Goal: Transaction & Acquisition: Purchase product/service

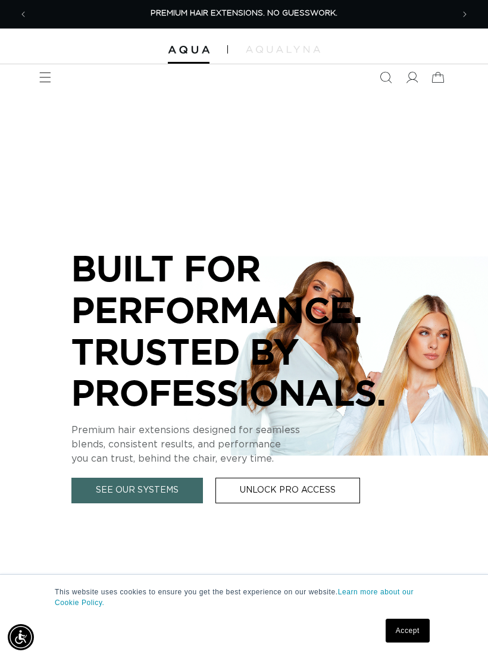
click at [51, 80] on icon "Menu" at bounding box center [45, 77] width 12 height 12
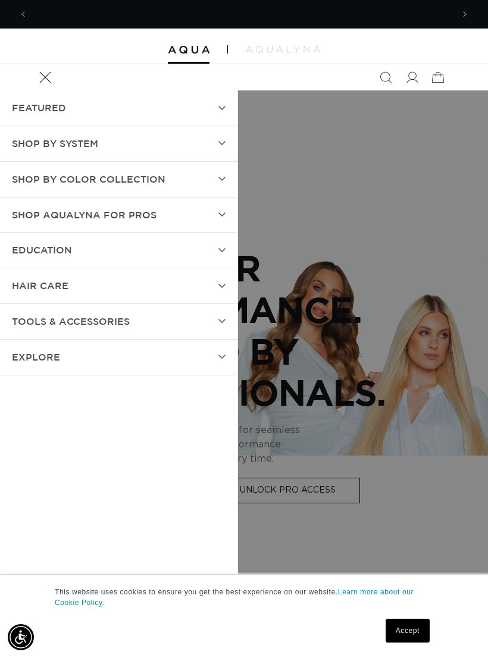
scroll to position [0, 425]
click at [214, 142] on summary "SHOP BY SYSTEM" at bounding box center [118, 143] width 237 height 35
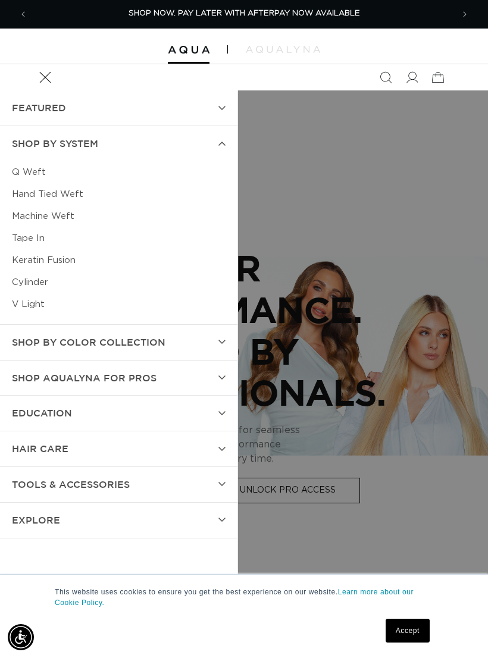
click at [24, 168] on link "Q Weft" at bounding box center [119, 172] width 214 height 22
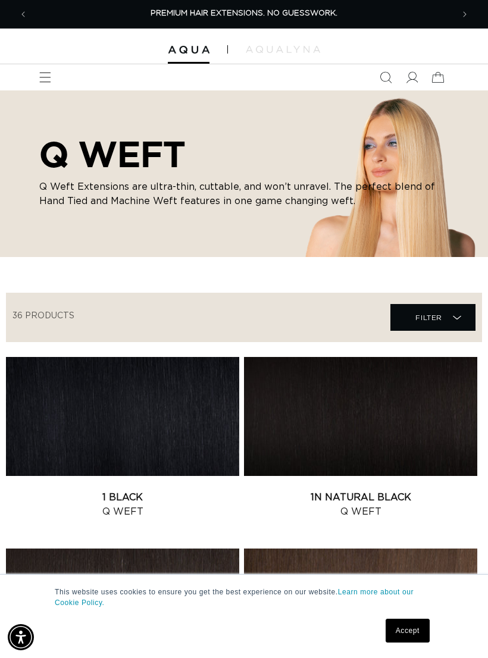
click at [352, 490] on link "1N Natural Black Q Weft" at bounding box center [360, 504] width 233 height 29
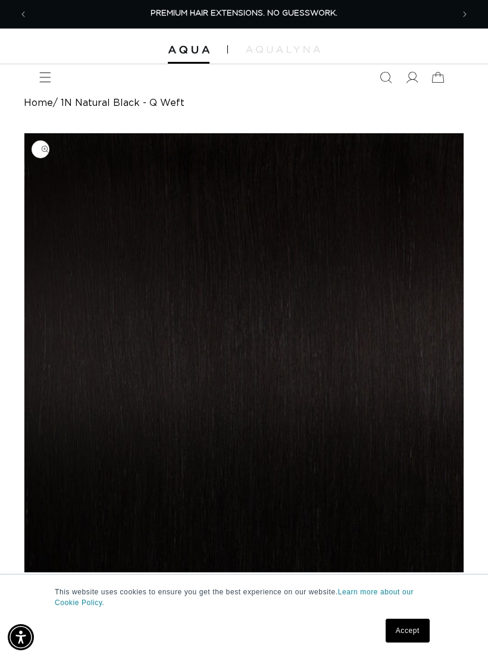
click at [405, 629] on link "Accept" at bounding box center [408, 631] width 44 height 24
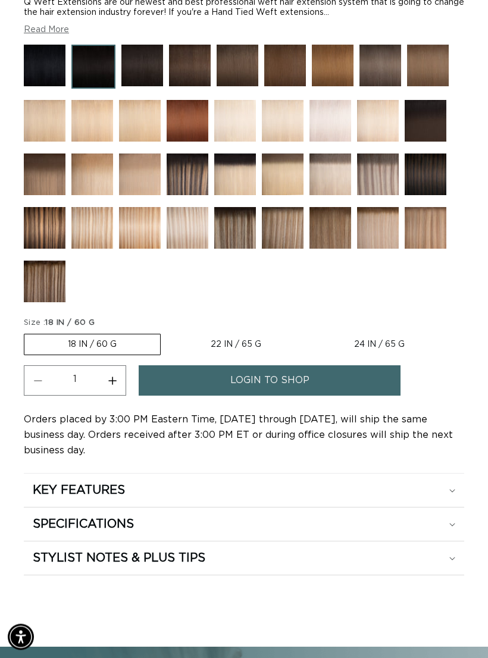
scroll to position [820, 0]
click at [284, 383] on span "login to shop" at bounding box center [269, 380] width 79 height 30
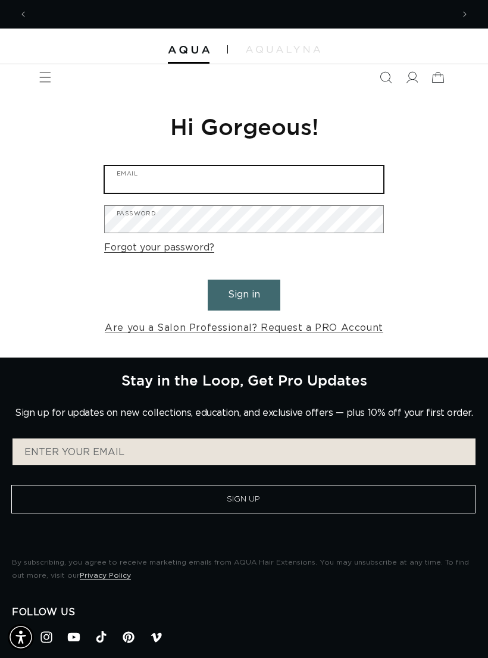
scroll to position [0, 425]
type input "cbomanhair@yahoo.com"
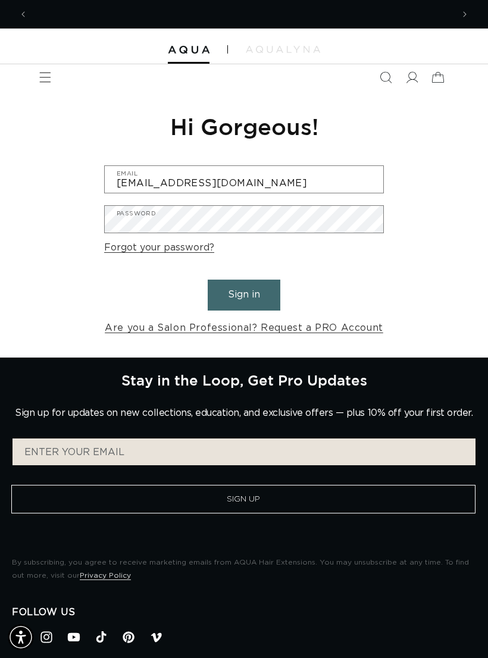
click at [244, 293] on button "Sign in" at bounding box center [244, 295] width 73 height 30
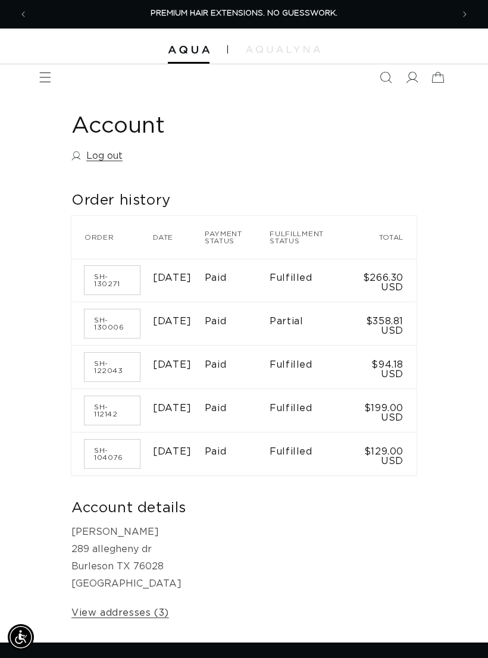
click at [46, 78] on icon "Menu" at bounding box center [45, 77] width 12 height 12
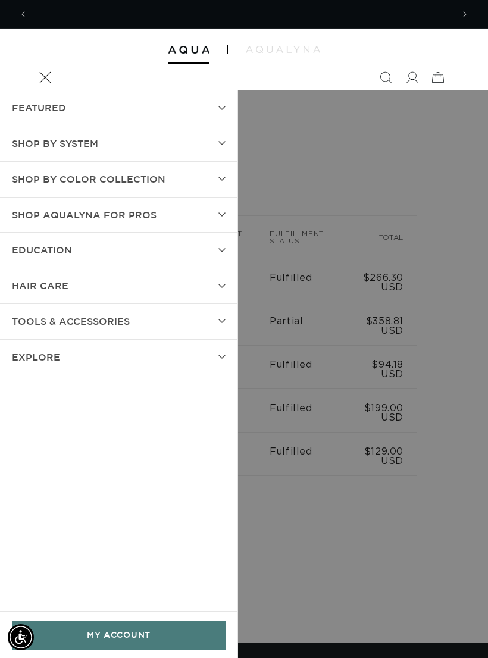
scroll to position [0, 425]
click at [58, 90] on summary "Menu" at bounding box center [45, 77] width 26 height 26
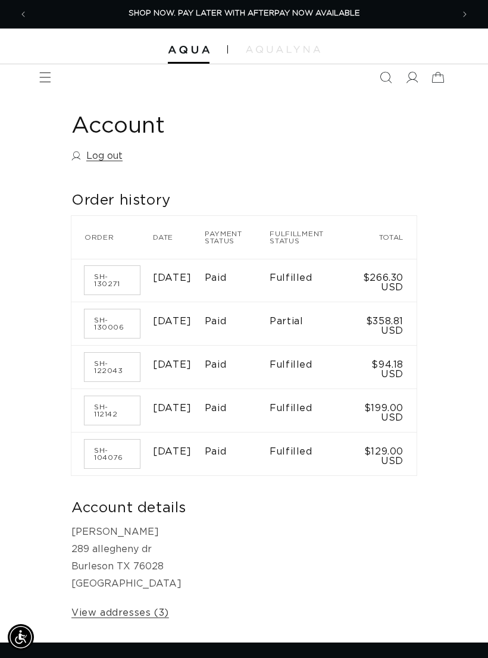
click at [50, 81] on icon "Menu" at bounding box center [45, 77] width 12 height 12
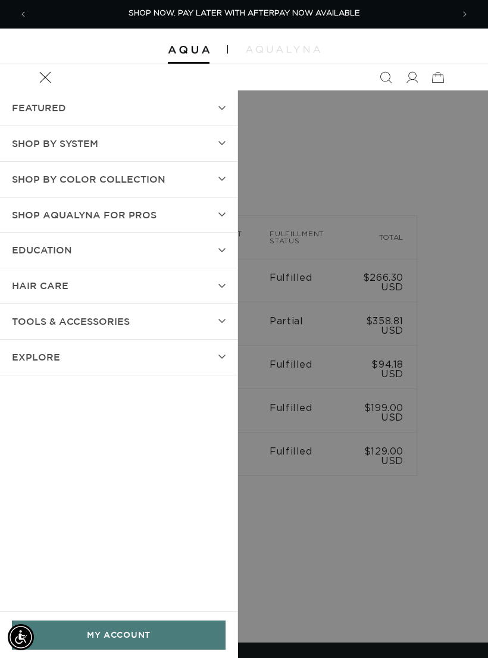
click at [217, 143] on summary "SHOP BY SYSTEM" at bounding box center [118, 143] width 237 height 35
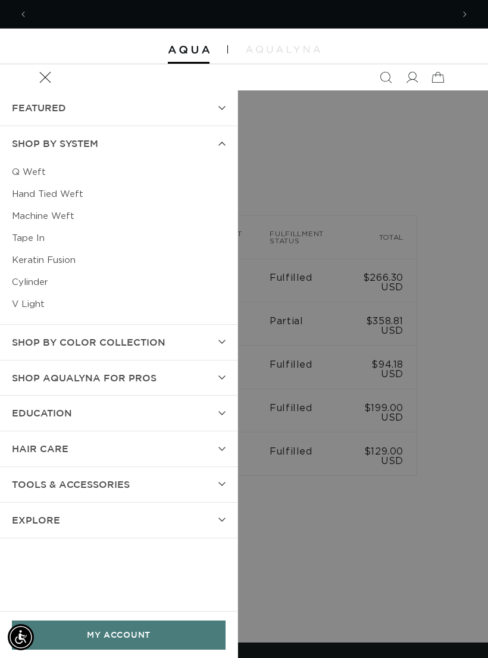
scroll to position [0, 850]
click at [31, 173] on link "Q Weft" at bounding box center [119, 172] width 214 height 22
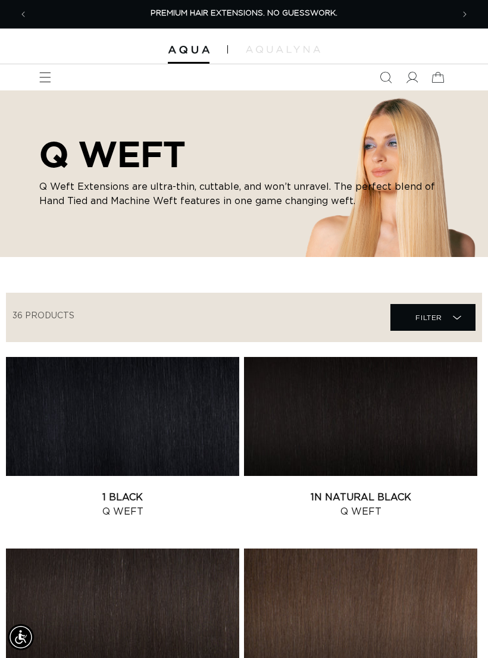
click at [415, 490] on link "1N Natural Black Q Weft" at bounding box center [360, 504] width 233 height 29
